Goal: Navigation & Orientation: Find specific page/section

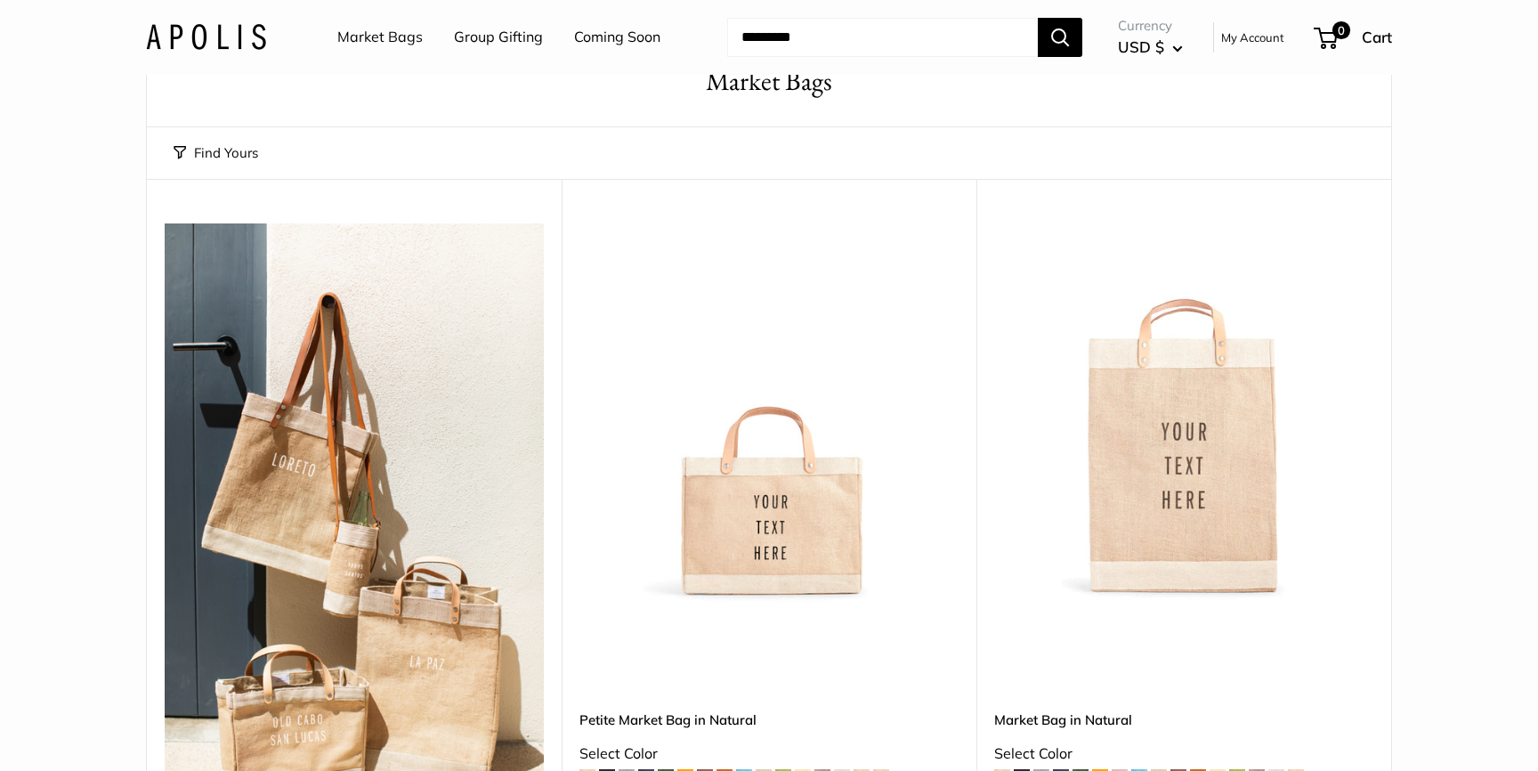
scroll to position [73, 0]
click at [498, 36] on link "Group Gifting" at bounding box center [498, 37] width 89 height 27
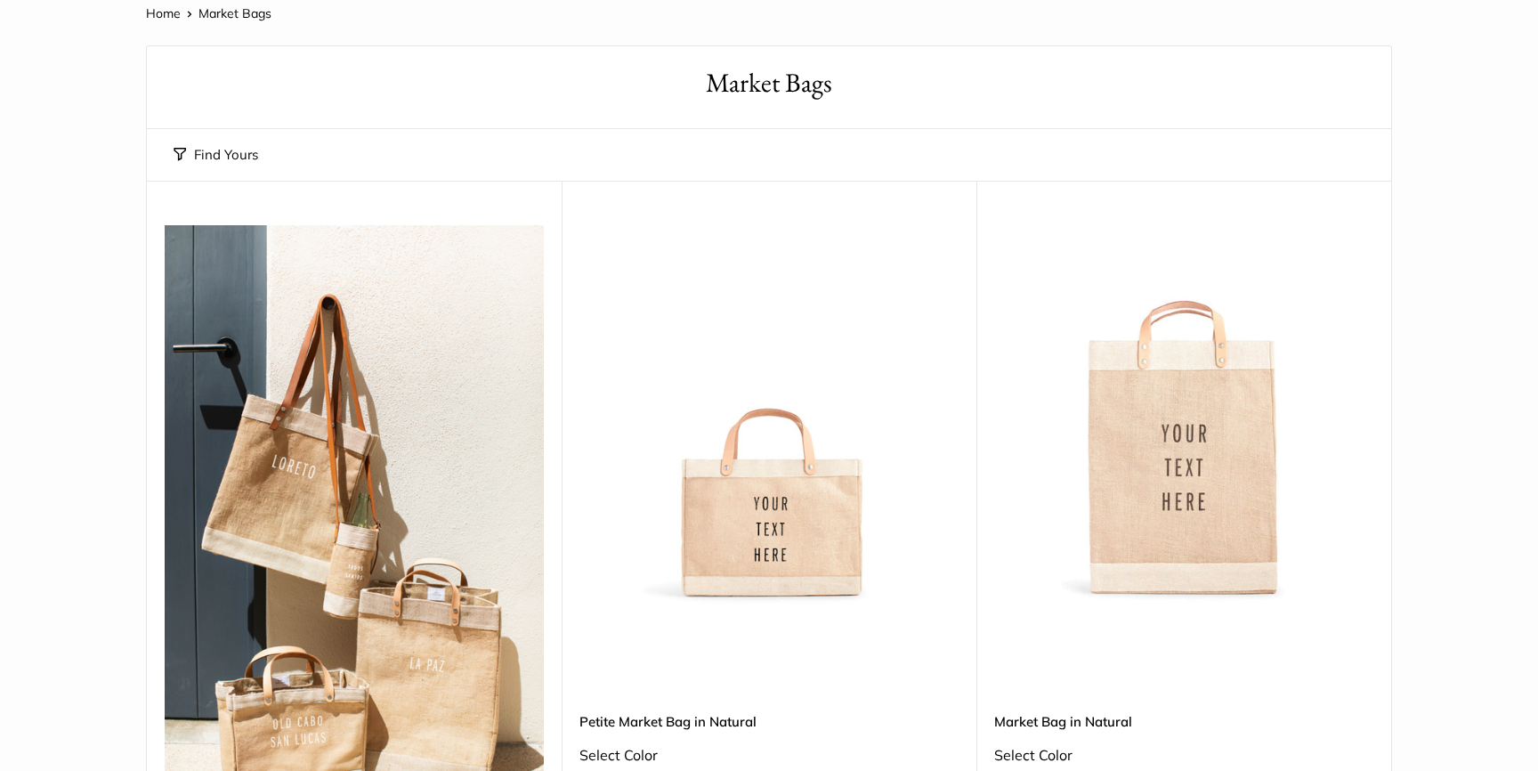
scroll to position [0, 0]
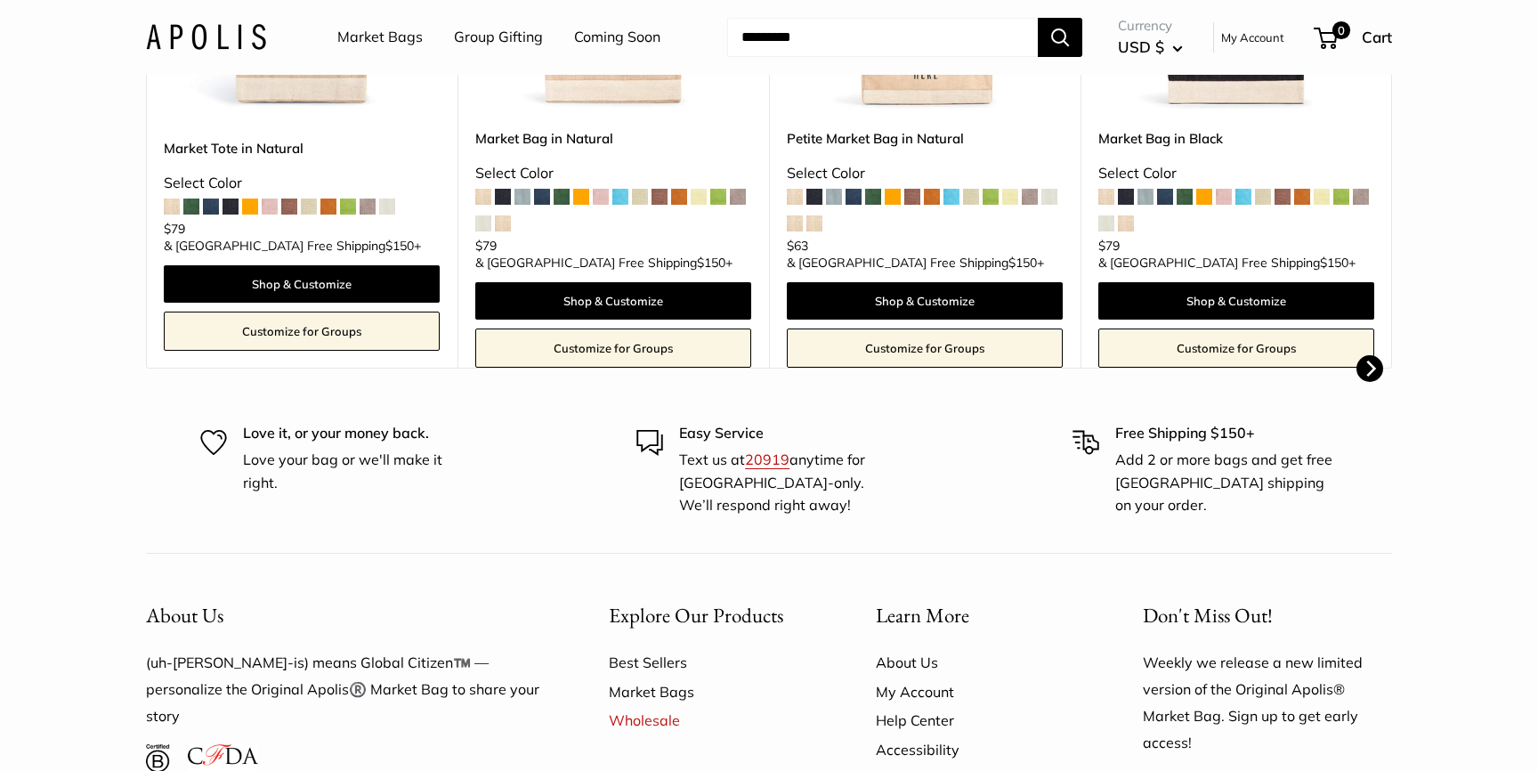
scroll to position [635, 0]
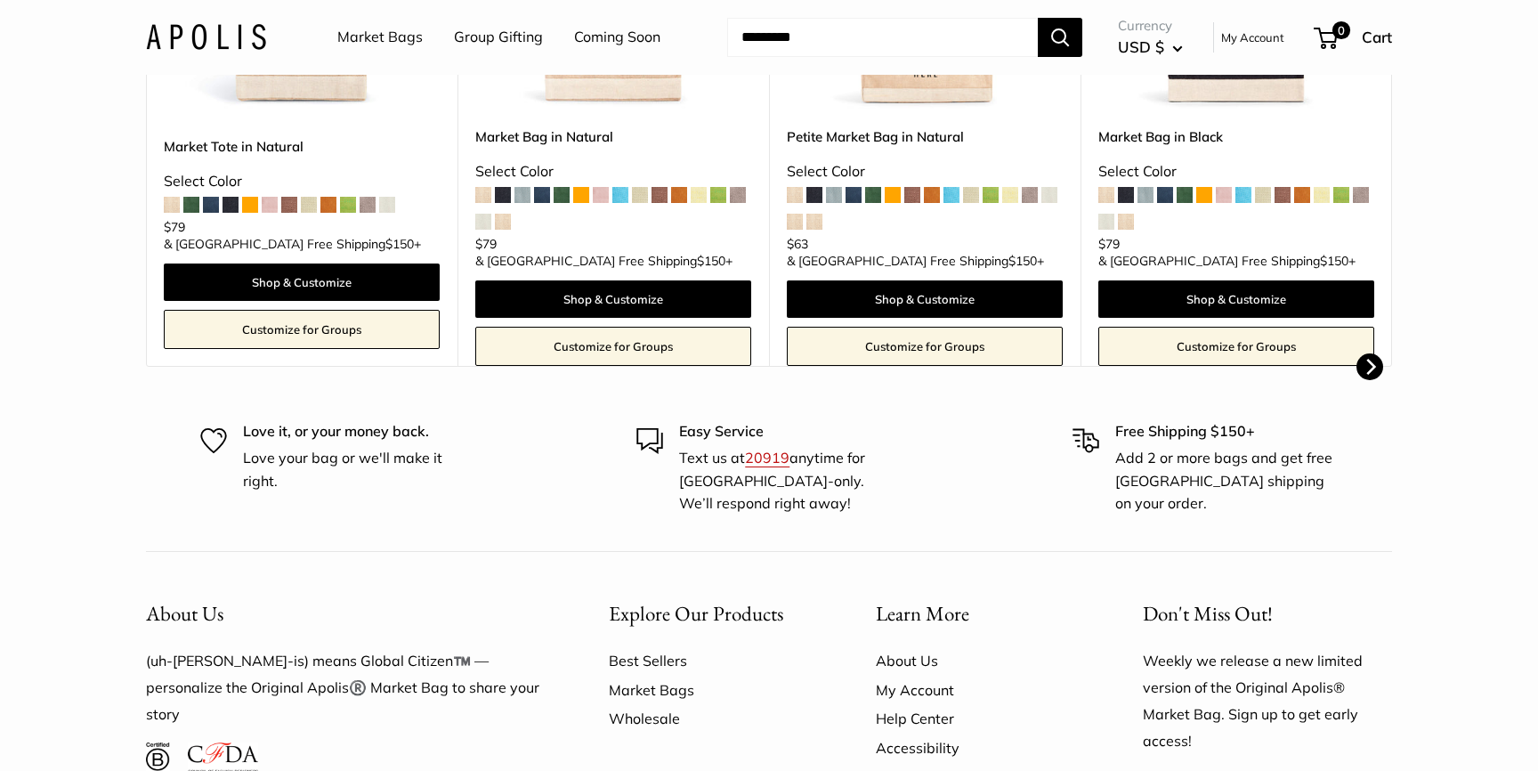
click at [654, 721] on link "Wholesale" at bounding box center [711, 718] width 205 height 28
